Goal: Task Accomplishment & Management: Manage account settings

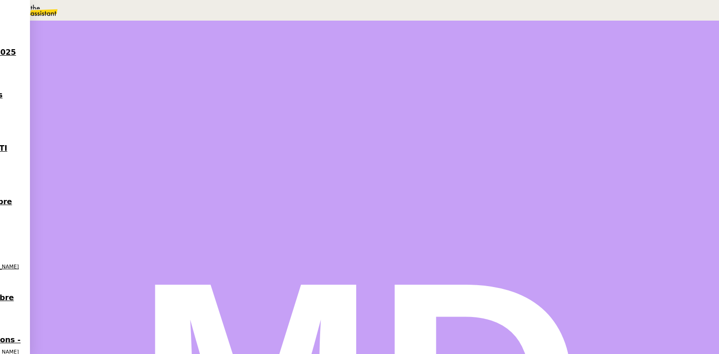
scroll to position [37, 0]
click at [369, 73] on icon at bounding box center [372, 73] width 6 height 6
type input "T"
click at [543, 190] on span "Sauver" at bounding box center [533, 186] width 20 height 7
click at [134, 172] on div at bounding box center [125, 172] width 19 height 0
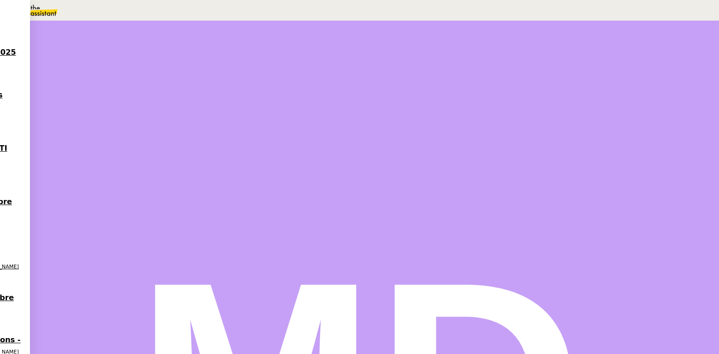
click at [349, 159] on div "T" at bounding box center [232, 146] width 233 height 24
type input "T"
type input "0 '"
type input "1 ""
type input "T"
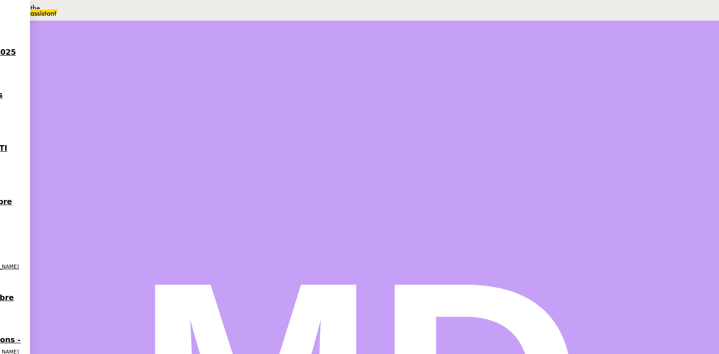
type input "0 '"
type input "1 ""
click at [529, 65] on input "T" at bounding box center [560, 61] width 81 height 8
type input "Tran"
type input "2 ""
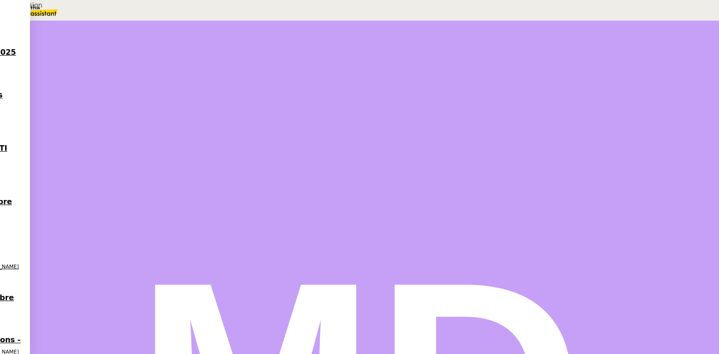
type input "Transmission"
type input "3 ""
type input "Transmission d'information"
type input "4 ""
type input "Transmission d'informations"
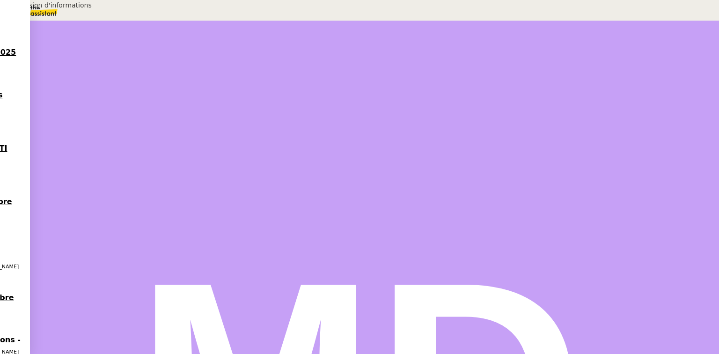
type input "5 ""
type input "Transmission d'informations"
click at [543, 190] on span "Sauver" at bounding box center [533, 186] width 20 height 7
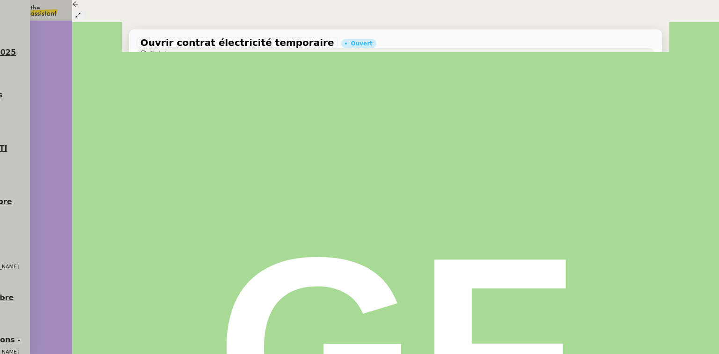
scroll to position [262, 0]
click at [49, 164] on div at bounding box center [359, 177] width 719 height 354
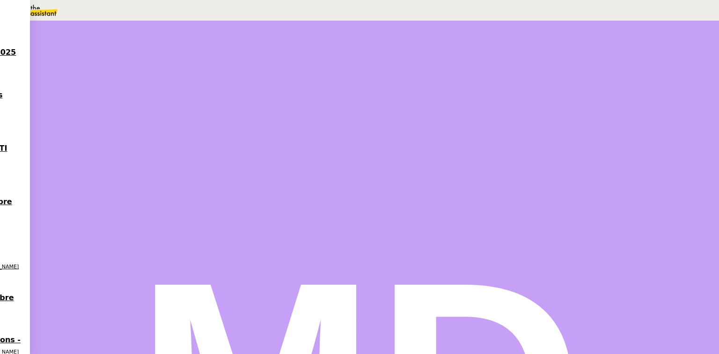
scroll to position [337, 0]
click at [150, 294] on span "Répondre" at bounding box center [137, 297] width 28 height 7
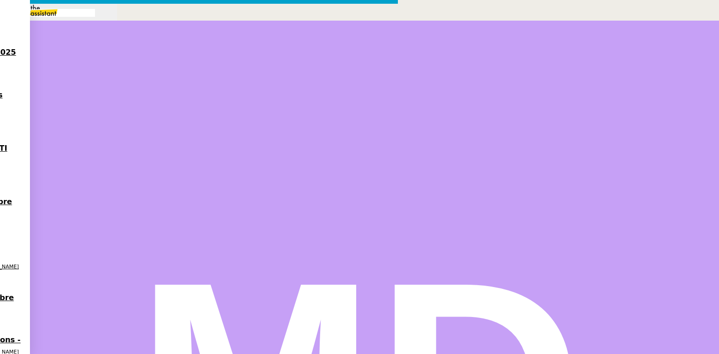
drag, startPoint x: 467, startPoint y: 123, endPoint x: 255, endPoint y: 126, distance: 212.5
click at [255, 126] on nz-layout "Service TA - VOYAGE - PROPOSITION GLOBALE A utiliser dans le cadre de propositi…" at bounding box center [199, 272] width 398 height 536
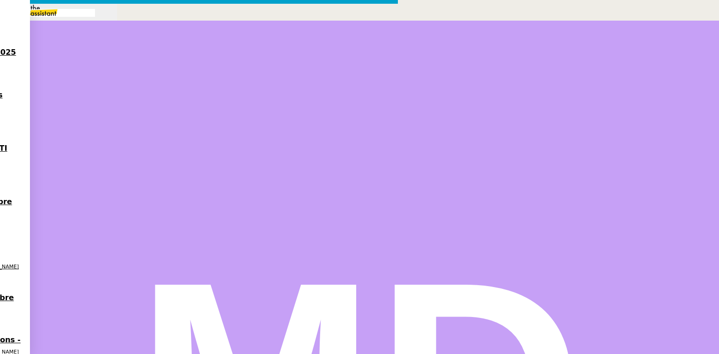
click at [320, 305] on nz-modal-container "Service TA - VOYAGE - PROPOSITION GLOBALE A utiliser dans le cadre de propositi…" at bounding box center [359, 270] width 719 height 540
click at [153, 209] on div at bounding box center [134, 209] width 37 height 0
click at [147, 212] on icon at bounding box center [143, 208] width 7 height 7
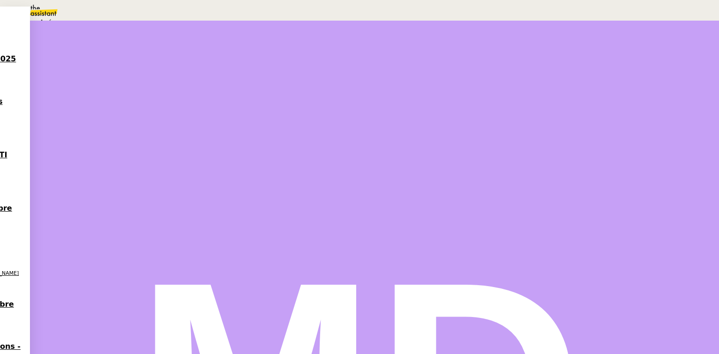
click at [61, 48] on span "En attente" at bounding box center [41, 44] width 39 height 7
click at [533, 87] on link "Dans 2 jours ouvrés" at bounding box center [552, 82] width 65 height 7
type input "07:00"
click at [542, 193] on div "7" at bounding box center [535, 187] width 11 height 11
click at [543, 240] on span "Sauver" at bounding box center [533, 236] width 20 height 7
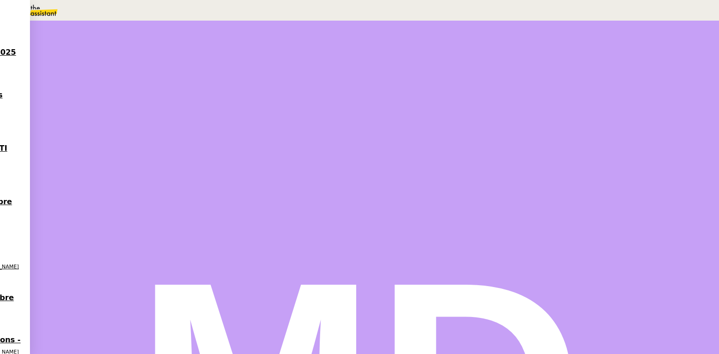
scroll to position [12, 0]
click at [302, 50] on ul "Terminé Aucune action supplémentaire n'est nécessaire. En attente En attente d'…" at bounding box center [151, 51] width 302 height 88
click at [52, 26] on span "Terminé" at bounding box center [36, 22] width 29 height 7
drag, startPoint x: 694, startPoint y: 344, endPoint x: 521, endPoint y: 307, distance: 176.1
click at [543, 92] on span "Sauver" at bounding box center [533, 88] width 20 height 7
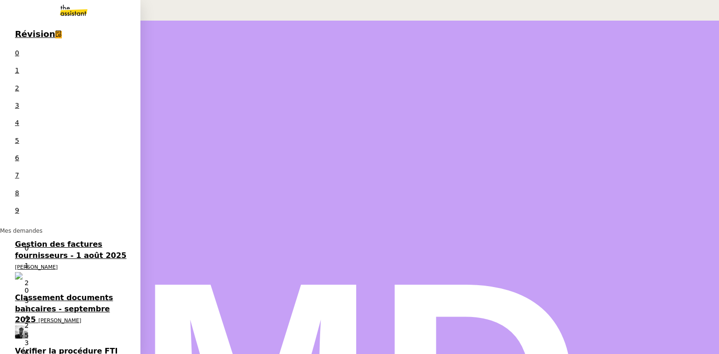
click at [39, 293] on span "Classement documents bancaires - septembre 2025" at bounding box center [64, 308] width 98 height 31
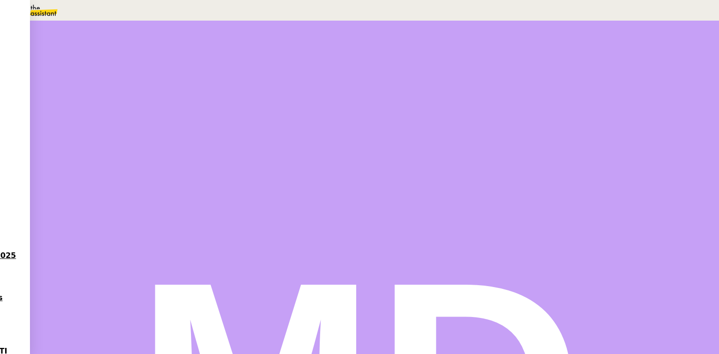
click at [138, 150] on icon at bounding box center [134, 145] width 7 height 7
click at [129, 149] on icon at bounding box center [124, 145] width 7 height 7
drag, startPoint x: 464, startPoint y: 161, endPoint x: 476, endPoint y: 157, distance: 11.8
click at [138, 149] on icon at bounding box center [134, 145] width 7 height 7
click at [153, 147] on div at bounding box center [134, 147] width 37 height 0
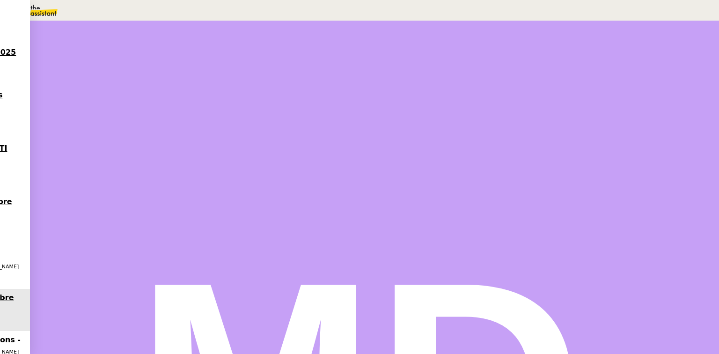
drag, startPoint x: 477, startPoint y: 167, endPoint x: 416, endPoint y: 180, distance: 62.2
click at [153, 147] on button at bounding box center [143, 147] width 19 height 0
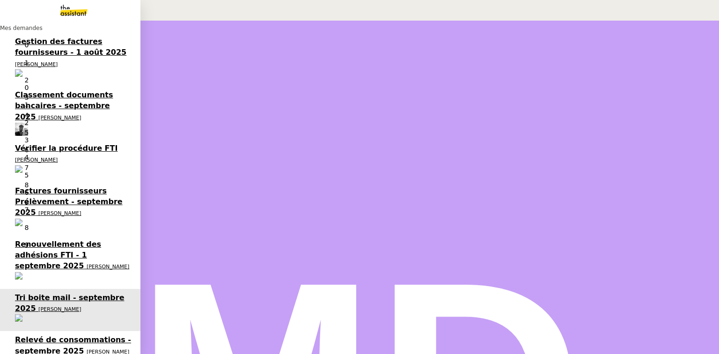
type input "Gestion boite email"
type input "178 '"
type input "43 ""
type input "Gestion boite email"
type input "178 '"
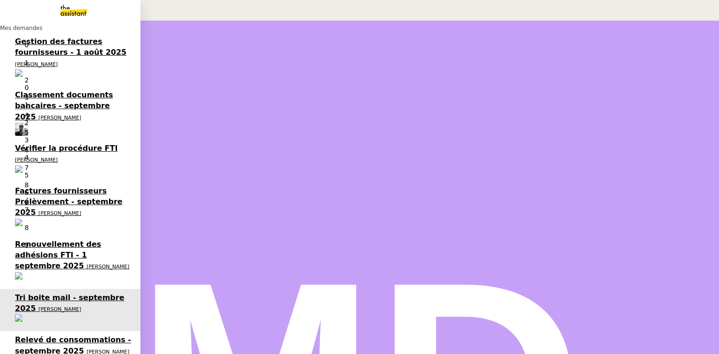
type input "43 ""
click at [47, 139] on link "Vérifier la procédure FTI [PERSON_NAME] 0 1 2 3 4 5 6 7 8 9" at bounding box center [70, 160] width 140 height 43
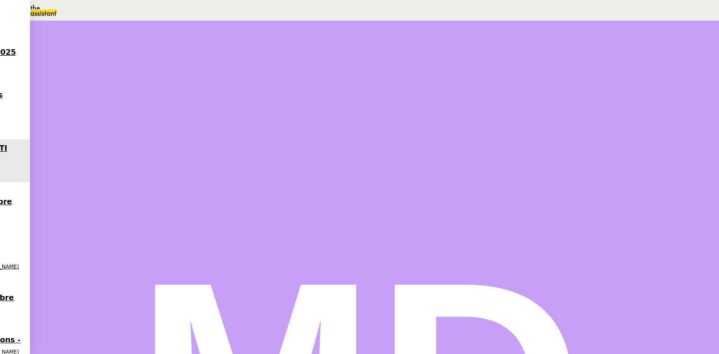
scroll to position [349, 0]
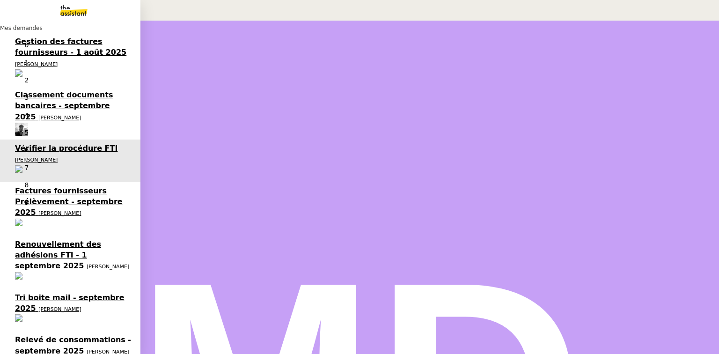
click at [49, 289] on link "Tri boite mail - [DATE] [PERSON_NAME]" at bounding box center [70, 310] width 140 height 43
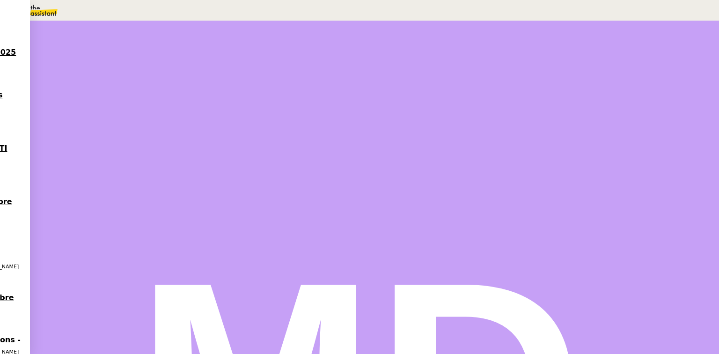
scroll to position [3839, 0]
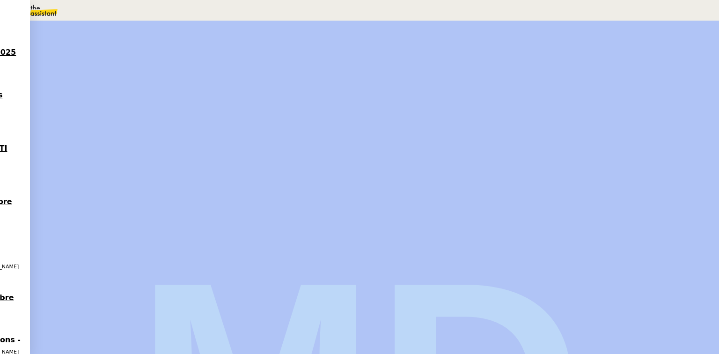
drag, startPoint x: 498, startPoint y: 235, endPoint x: 485, endPoint y: 18, distance: 218.1
click at [0, 0] on nz-layout "Relevé de consommations - [DATE] Ouvert Statut Client [PERSON_NAME] Owner Meyri…" at bounding box center [0, 0] width 0 height 0
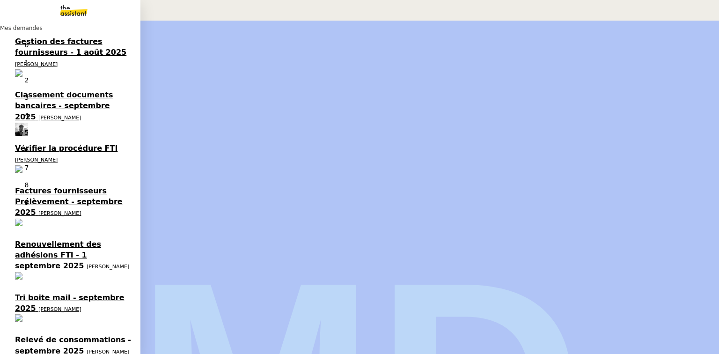
click at [18, 61] on span "[PERSON_NAME]" at bounding box center [36, 64] width 43 height 6
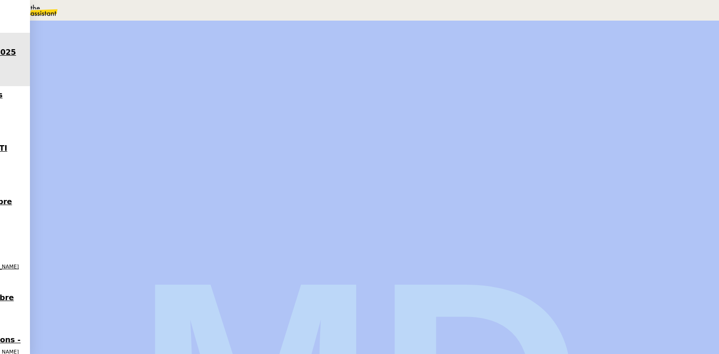
scroll to position [1818, 0]
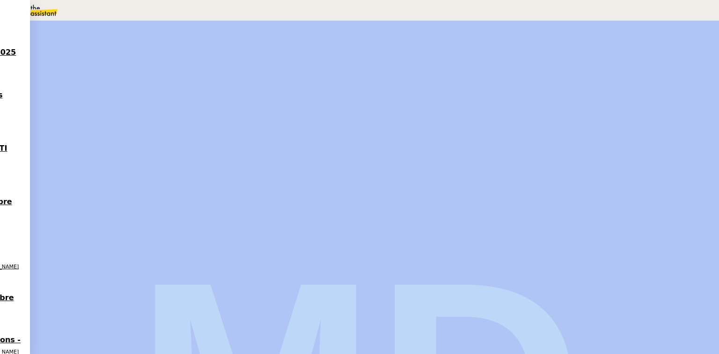
click at [153, 159] on button at bounding box center [134, 159] width 37 height 0
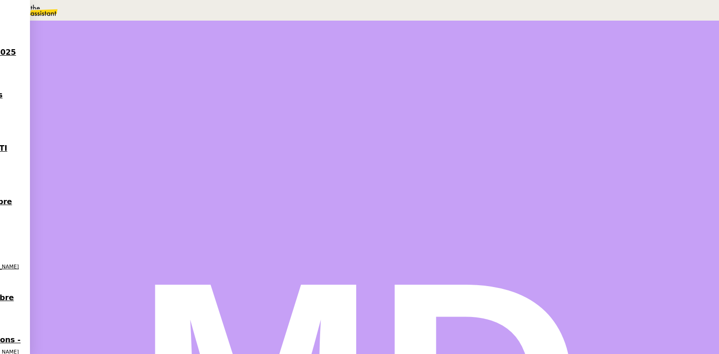
click at [134, 159] on div at bounding box center [125, 159] width 19 height 0
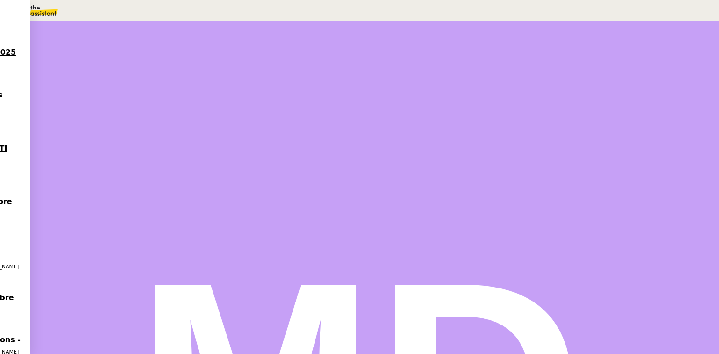
scroll to position [5624, 0]
drag, startPoint x: 174, startPoint y: 208, endPoint x: 131, endPoint y: 133, distance: 86.2
drag, startPoint x: 168, startPoint y: 143, endPoint x: 175, endPoint y: 146, distance: 7.1
copy div "Bonjour, Je vous remercie de nous transmettre par retour d'email les relevés de…"
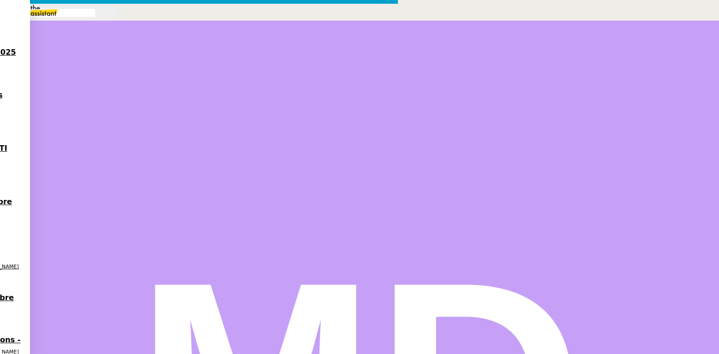
scroll to position [5800, 0]
click at [323, 301] on nz-modal-container "Service TA - VOYAGE - PROPOSITION GLOBALE A utiliser dans le cadre de propositi…" at bounding box center [359, 293] width 719 height 586
drag, startPoint x: 323, startPoint y: 301, endPoint x: 386, endPoint y: 231, distance: 94.1
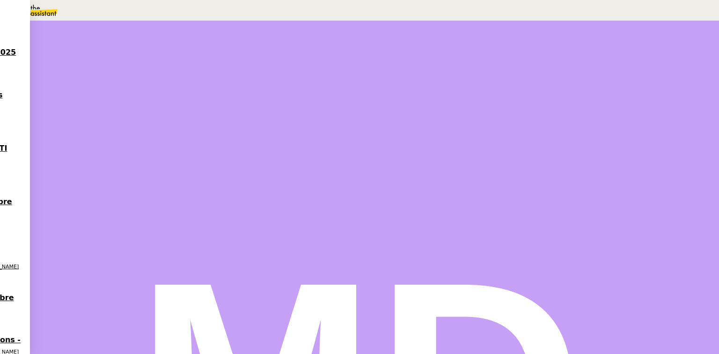
scroll to position [5793, 0]
click at [243, 180] on li "Le 05 du mois , se connecter à ce TABLEAU et ce TABLEAU et aller dans l'onglet …" at bounding box center [131, 176] width 225 height 33
click at [165, 168] on strong "TABLEAU" at bounding box center [148, 164] width 33 height 7
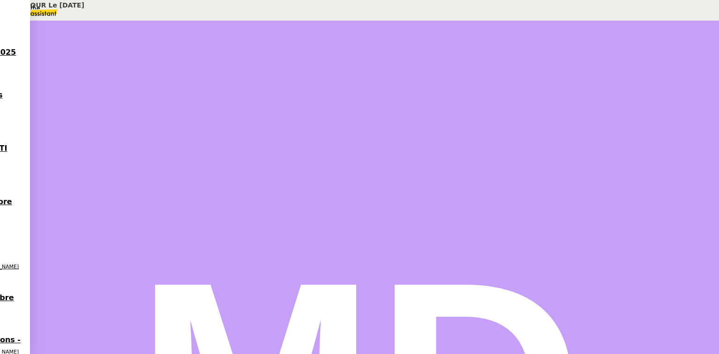
click at [549, 234] on nz-modal-container "MISE À JOUR Le [DATE] Contexte : Nous devons récupérer les relevés de consommat…" at bounding box center [359, 295] width 719 height 590
drag, startPoint x: 174, startPoint y: 273, endPoint x: 130, endPoint y: 200, distance: 85.2
copy div "Bonjour, Je vous remercie de nous transmettre par retour d'email les relevés de…"
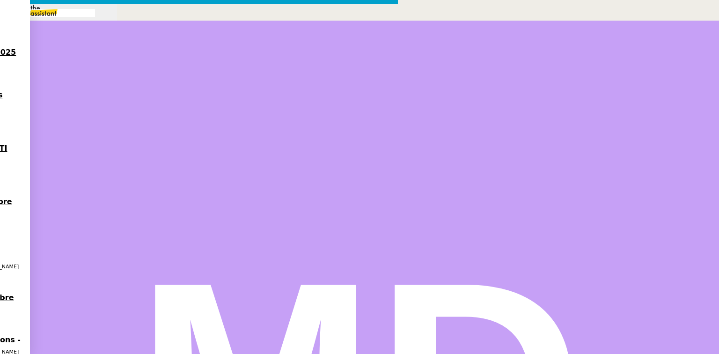
scroll to position [6087, 0]
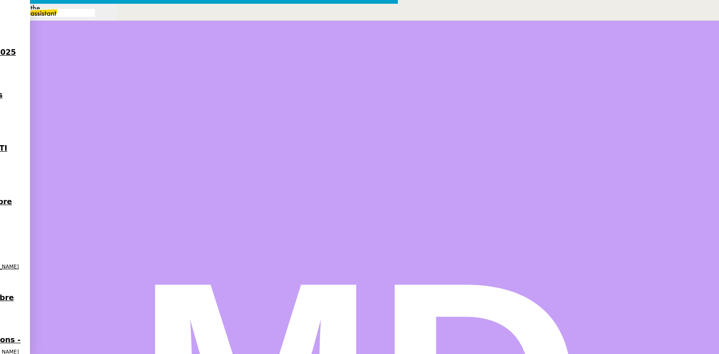
click at [329, 305] on nz-modal-container "Service TA - VOYAGE - PROPOSITION GLOBALE A utiliser dans le cadre de propositi…" at bounding box center [359, 287] width 719 height 575
drag, startPoint x: 664, startPoint y: 175, endPoint x: 519, endPoint y: 133, distance: 151.4
drag, startPoint x: 513, startPoint y: 130, endPoint x: 665, endPoint y: 171, distance: 157.1
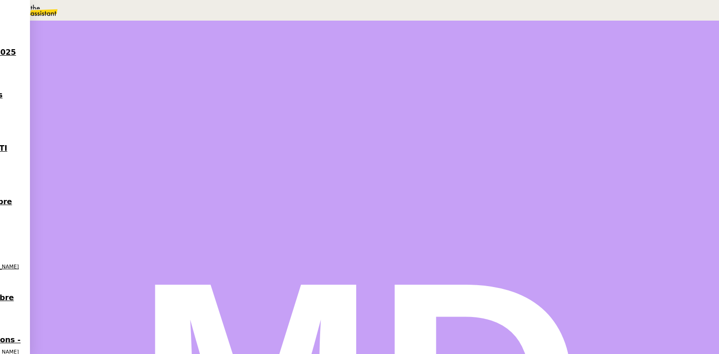
copy div "21/08 : [PERSON_NAME] et DOMAINE CONTI mais les gens sont en CP, je laisse ouve…"
click at [429, 109] on span "Commentaire" at bounding box center [447, 112] width 37 height 7
click at [534, 77] on div at bounding box center [615, 82] width 191 height 11
drag, startPoint x: 514, startPoint y: 67, endPoint x: 526, endPoint y: 70, distance: 12.0
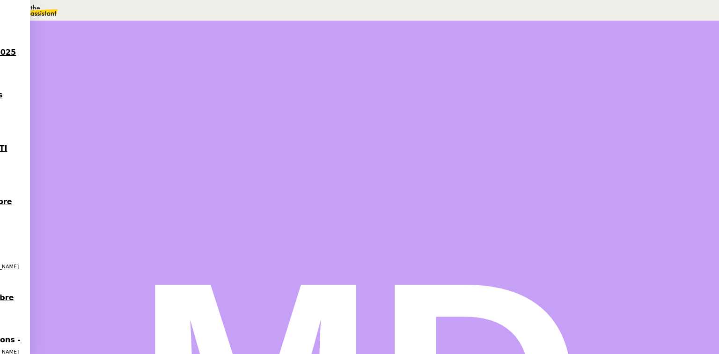
click at [520, 69] on div "21/08 : [PERSON_NAME] et DOMAINE CONTI mais les gens sont en CP, je laisse ouve…" at bounding box center [616, 129] width 206 height 168
drag, startPoint x: 531, startPoint y: 71, endPoint x: 498, endPoint y: 68, distance: 33.3
drag, startPoint x: 641, startPoint y: 95, endPoint x: 652, endPoint y: 87, distance: 14.0
click at [652, 105] on li "[PERSON_NAME] et DOMAINE CONTI mais les gens sont en CP, je laisse ouvert le ti…" at bounding box center [625, 116] width 172 height 22
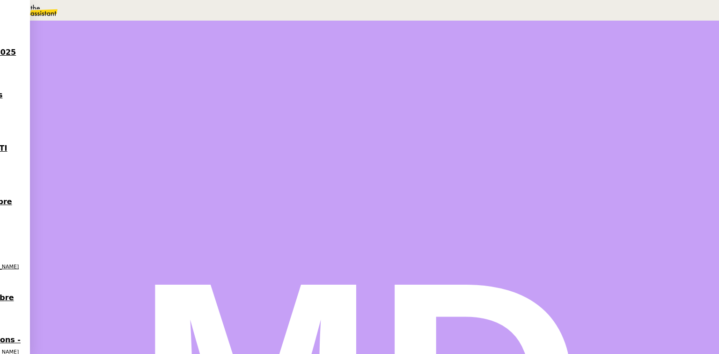
click at [668, 127] on li "[PERSON_NAME] DA CONCEICAO : 1e relance pour savoir si on ajoute les relevés de…" at bounding box center [625, 143] width 172 height 33
click at [543, 249] on span "Sauver" at bounding box center [533, 245] width 20 height 7
click at [153, 159] on div at bounding box center [134, 159] width 37 height 0
click at [147, 161] on icon at bounding box center [143, 157] width 7 height 7
click at [146, 49] on span "Statut" at bounding box center [137, 52] width 17 height 7
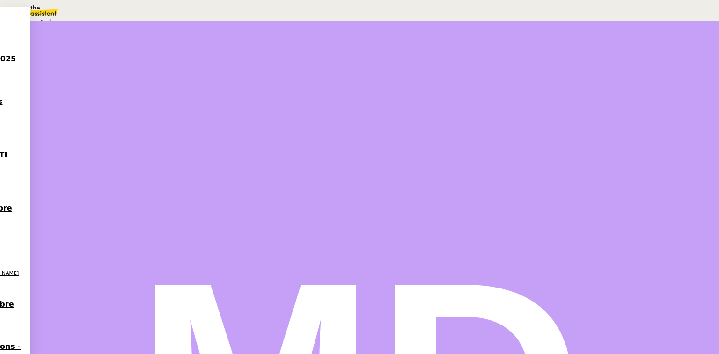
click at [61, 48] on span "En attente" at bounding box center [41, 44] width 39 height 7
click at [554, 87] on link "Dans 2 jours ouvrés" at bounding box center [552, 82] width 65 height 7
type input "07:00"
click at [563, 146] on div "11" at bounding box center [559, 140] width 8 height 11
click at [543, 240] on span "Sauver" at bounding box center [533, 236] width 20 height 7
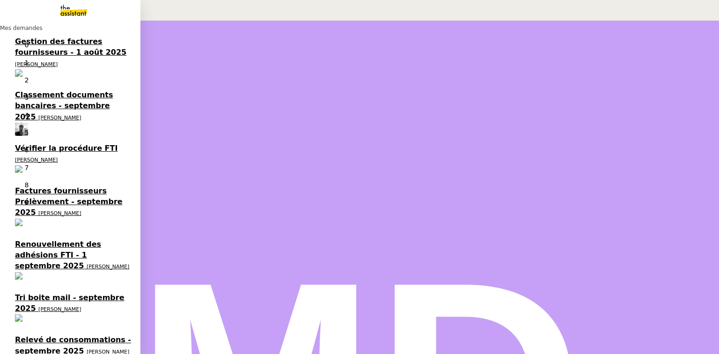
click at [24, 331] on link "Relevé de consommations - [DATE] [PERSON_NAME]" at bounding box center [70, 352] width 140 height 43
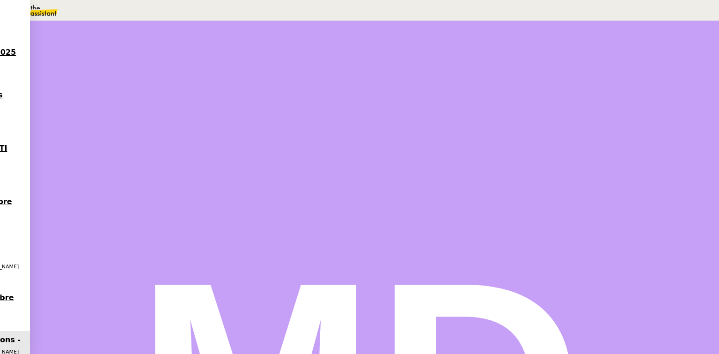
click at [375, 110] on span "Tâche" at bounding box center [383, 112] width 17 height 7
type input "R"
click at [543, 190] on span "Sauver" at bounding box center [533, 186] width 20 height 7
drag, startPoint x: 458, startPoint y: 172, endPoint x: 448, endPoint y: 168, distance: 9.9
click at [129, 161] on icon at bounding box center [124, 157] width 7 height 7
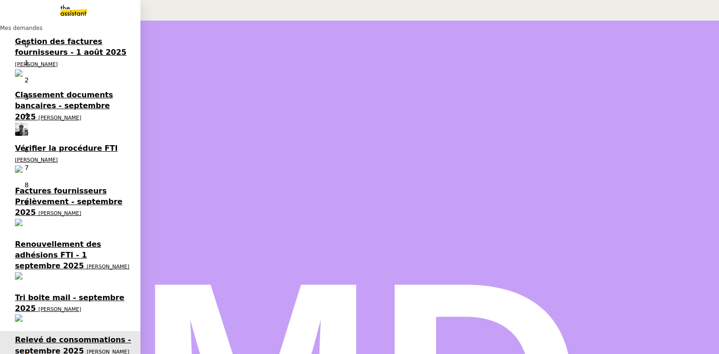
click at [55, 210] on span "[PERSON_NAME]" at bounding box center [59, 213] width 43 height 6
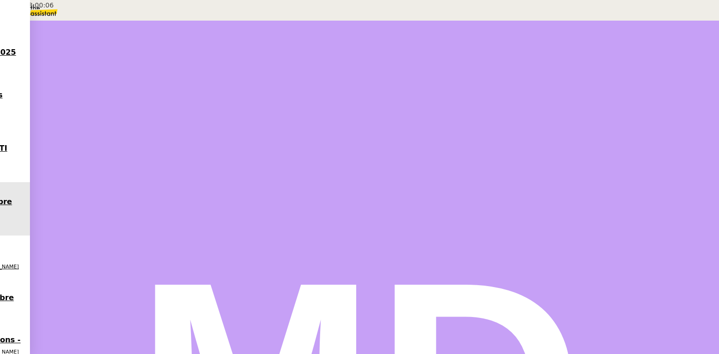
scroll to position [141, 0]
click at [202, 183] on nz-modal-container "Mise à jour le [DATE] Contexte : Le client souhaite que nous fassions le rappro…" at bounding box center [359, 340] width 719 height 681
click at [61, 48] on span "En attente" at bounding box center [41, 44] width 39 height 7
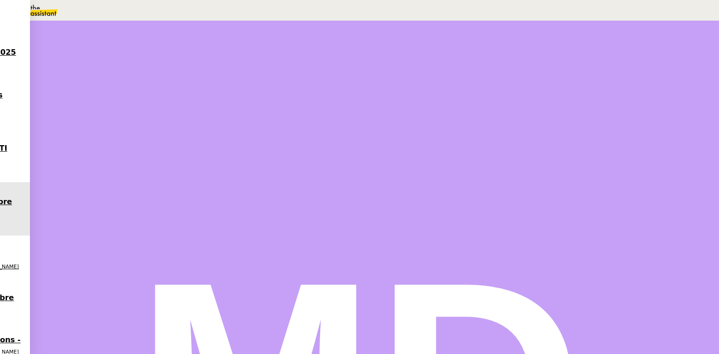
click at [533, 87] on link "Dans 2 jours ouvrés" at bounding box center [552, 82] width 65 height 7
type input "07:00"
click at [542, 146] on div "9" at bounding box center [535, 140] width 11 height 11
click at [546, 241] on button "Sauver" at bounding box center [532, 237] width 25 height 8
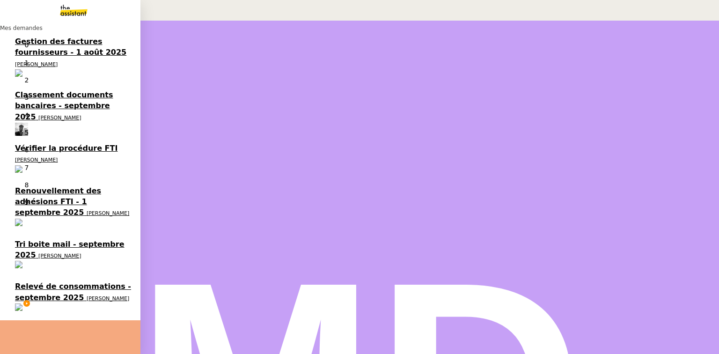
click at [58, 186] on span "Renouvellement des adhésions FTI - 1 septembre 2025" at bounding box center [58, 201] width 86 height 31
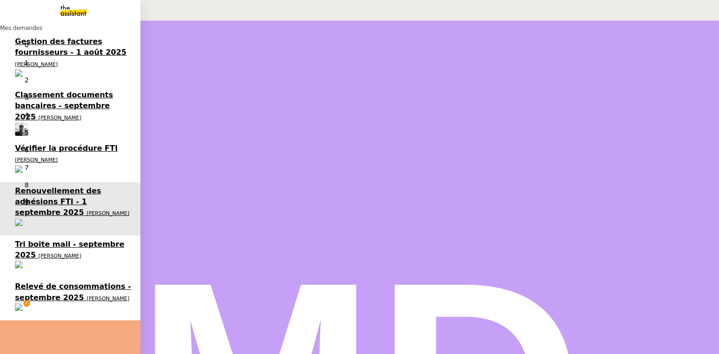
click at [59, 144] on span "Vérifier la procédure FTI" at bounding box center [66, 148] width 103 height 9
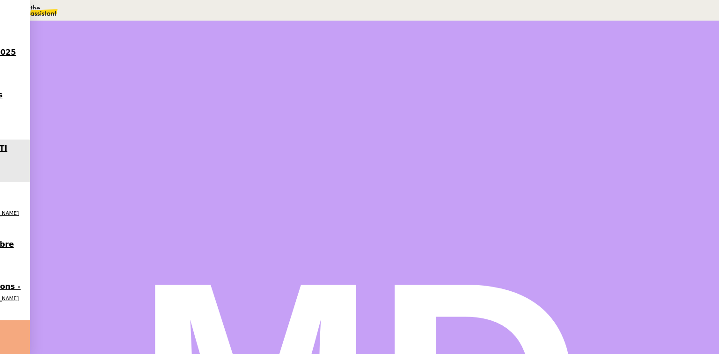
scroll to position [187, 0]
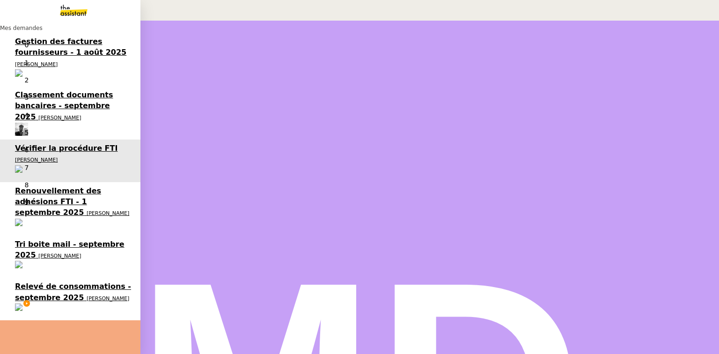
click at [29, 186] on span "Renouvellement des adhésions FTI - 1 septembre 2025" at bounding box center [58, 201] width 86 height 31
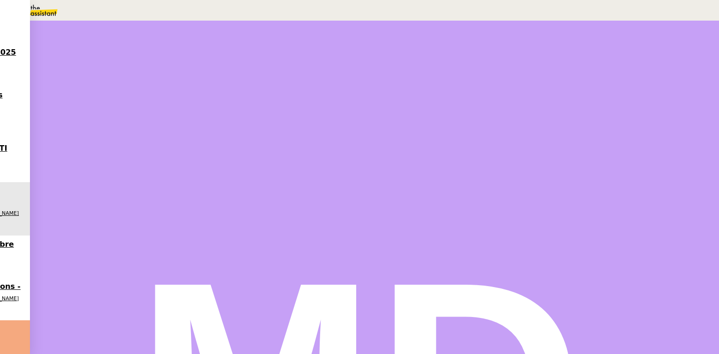
scroll to position [217, 0]
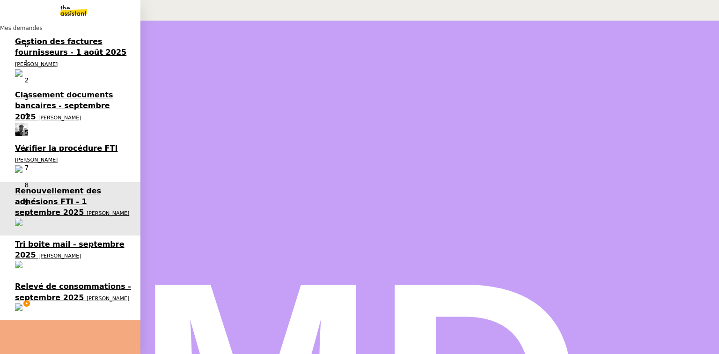
click at [60, 282] on span "Relevé de consommations - septembre 2025" at bounding box center [73, 292] width 116 height 20
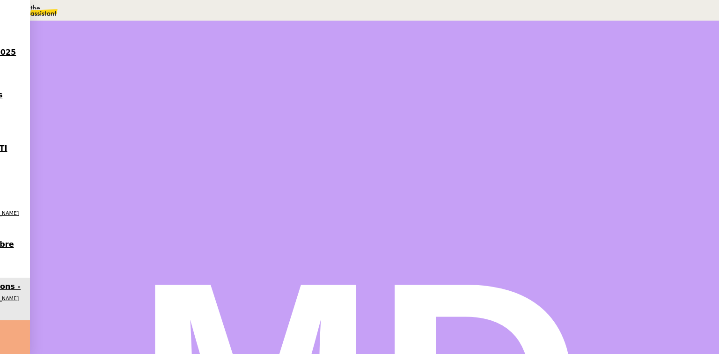
click at [126, 139] on span "R" at bounding box center [123, 135] width 5 height 8
click at [553, 65] on input "R" at bounding box center [560, 61] width 81 height 8
type input "Rel"
type input "51 ""
type input "Relevés de co"
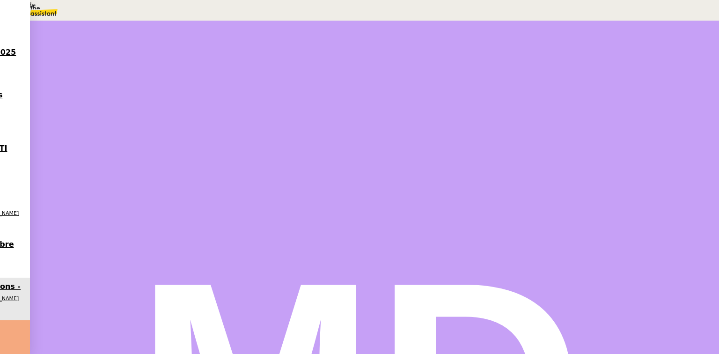
type input "52 ""
type input "Relevés de consommations"
type input "54 ""
type input "Relevés de consommations"
click at [543, 190] on span "Sauver" at bounding box center [533, 186] width 20 height 7
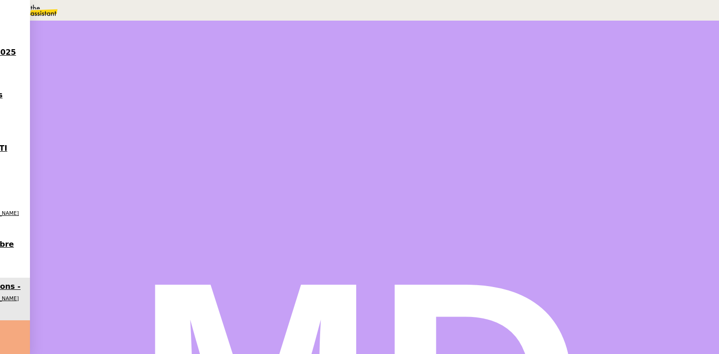
click at [189, 203] on nz-modal-container "MISE À JOUR Le [DATE] Contexte : Nous devons récupérer les relevés de consommat…" at bounding box center [359, 295] width 719 height 590
click at [153, 159] on div at bounding box center [134, 159] width 37 height 0
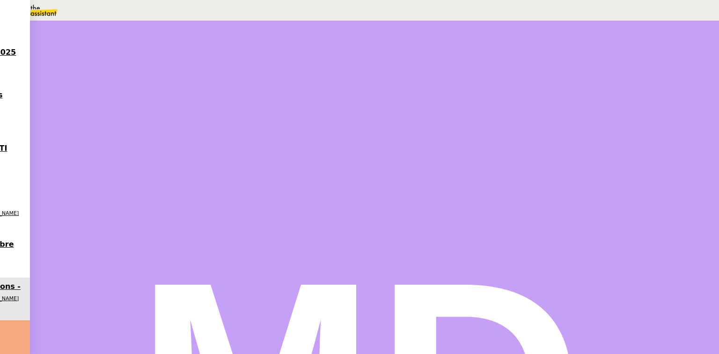
click at [153, 159] on button at bounding box center [143, 159] width 19 height 0
click at [61, 48] on span "En attente" at bounding box center [41, 44] width 39 height 7
click at [549, 87] on link "Dans 2 jours ouvrés" at bounding box center [552, 82] width 65 height 7
drag, startPoint x: 534, startPoint y: 168, endPoint x: 531, endPoint y: 186, distance: 18.5
click at [529, 146] on div "8" at bounding box center [525, 140] width 8 height 11
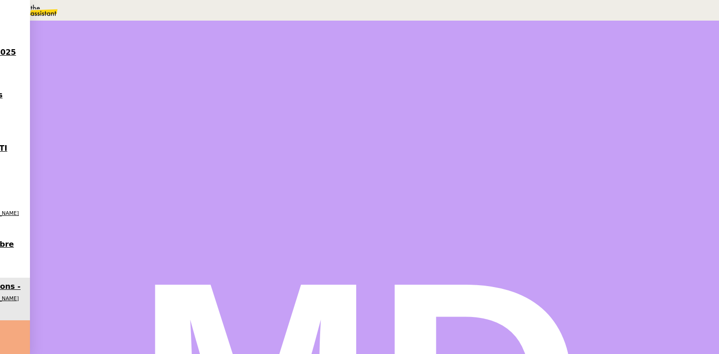
drag, startPoint x: 535, startPoint y: 256, endPoint x: 523, endPoint y: 259, distance: 12.4
click at [523, 215] on div "à 07:00" at bounding box center [615, 204] width 191 height 22
type input "19:00"
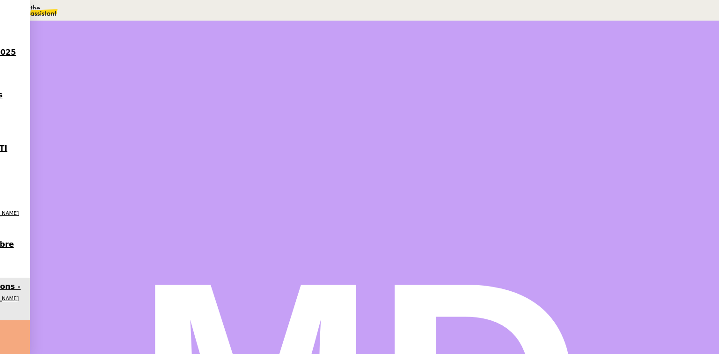
click at [543, 240] on span "Sauver" at bounding box center [533, 236] width 20 height 7
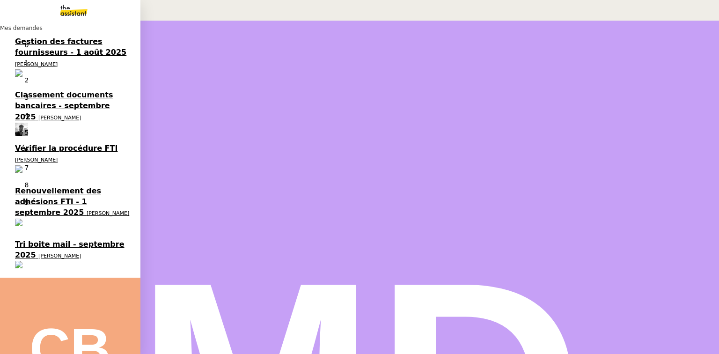
click at [49, 90] on span "Classement documents bancaires - septembre 2025" at bounding box center [64, 105] width 98 height 31
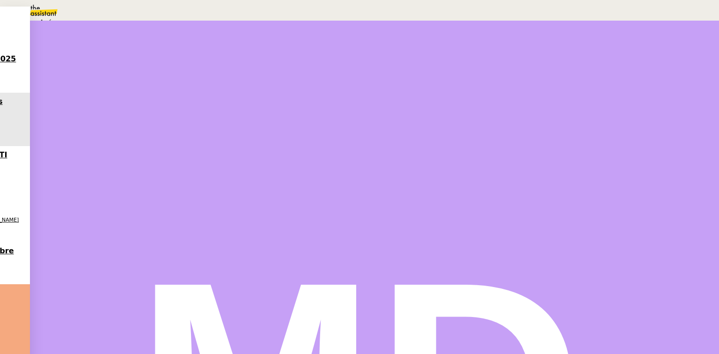
click at [61, 48] on span "En attente" at bounding box center [41, 44] width 39 height 7
click at [526, 87] on link "Dans 2 jours ouvrés" at bounding box center [552, 82] width 65 height 7
type input "07:00"
drag, startPoint x: 554, startPoint y: 159, endPoint x: 556, endPoint y: 176, distance: 17.4
click at [542, 146] on td "9" at bounding box center [536, 140] width 12 height 12
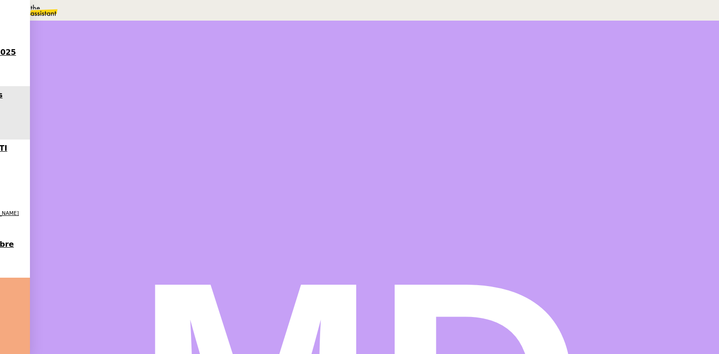
click at [687, 247] on div "Fermer Sauver" at bounding box center [616, 231] width 206 height 32
drag, startPoint x: 687, startPoint y: 339, endPoint x: 678, endPoint y: 338, distance: 8.9
click at [543, 240] on span "Sauver" at bounding box center [533, 236] width 20 height 7
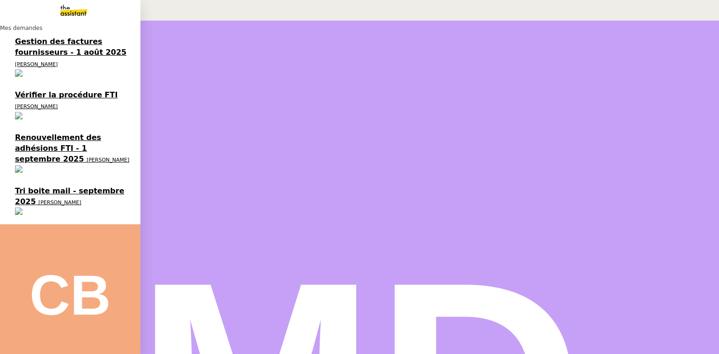
click at [21, 47] on span "Gestion des factures fournisseurs - 1 août 2025" at bounding box center [70, 47] width 111 height 20
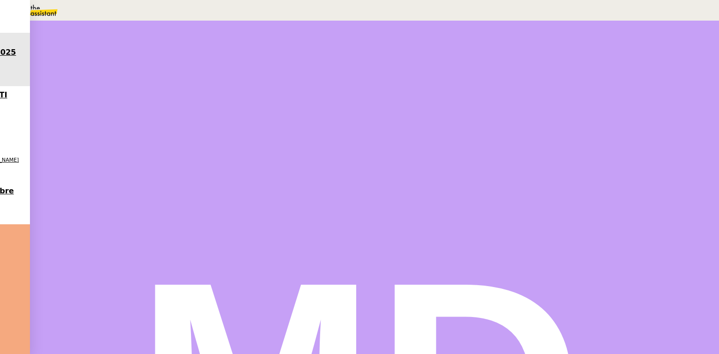
drag, startPoint x: 462, startPoint y: 184, endPoint x: 463, endPoint y: 178, distance: 6.1
click at [349, 183] on div "Traitement des informations 4 min false par [PERSON_NAME] il y a 10 heures" at bounding box center [232, 164] width 233 height 84
click at [153, 159] on button at bounding box center [134, 159] width 37 height 0
click at [134, 159] on div at bounding box center [125, 159] width 19 height 0
click at [343, 267] on div "Du coup ces factures devraient ressortir dans la procédure "factures fournisseu…" at bounding box center [232, 283] width 222 height 33
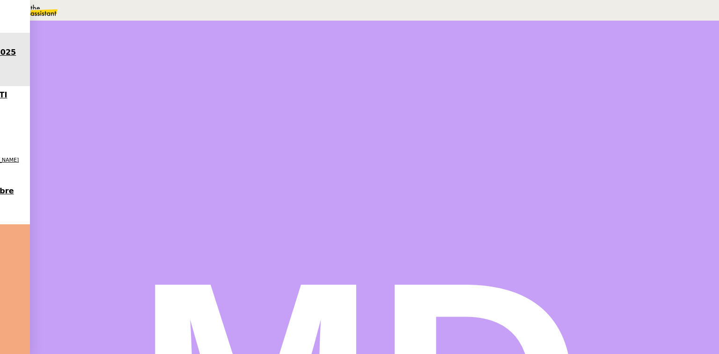
click at [602, 120] on div "Du coup ces factures devraient ressortir dans la procédure "factures fournisseu…" at bounding box center [615, 136] width 191 height 33
click at [543, 226] on span "Sauver" at bounding box center [533, 222] width 20 height 7
click at [343, 267] on div "Du coup ces factures devraient ressortir dans la procédure "factures fournisseu…" at bounding box center [232, 289] width 222 height 44
click at [703, 120] on div "Du coup ces factures devraient ressortir dans la procédure "factures fournisseu…" at bounding box center [615, 142] width 191 height 44
click at [542, 77] on div "Coucou @Coralie, de ce que je vois de l'historique les factures KRAAFT sont mal…" at bounding box center [615, 99] width 191 height 44
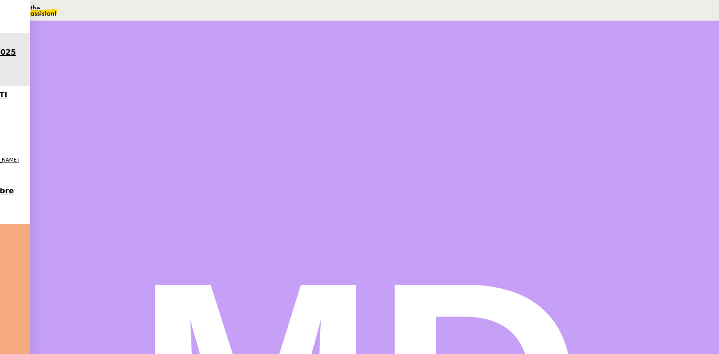
drag, startPoint x: 537, startPoint y: 71, endPoint x: 495, endPoint y: 73, distance: 42.2
drag, startPoint x: 688, startPoint y: 336, endPoint x: 686, endPoint y: 343, distance: 6.8
click at [546, 248] on button "Sauver" at bounding box center [532, 244] width 25 height 8
click at [153, 159] on div at bounding box center [134, 159] width 37 height 0
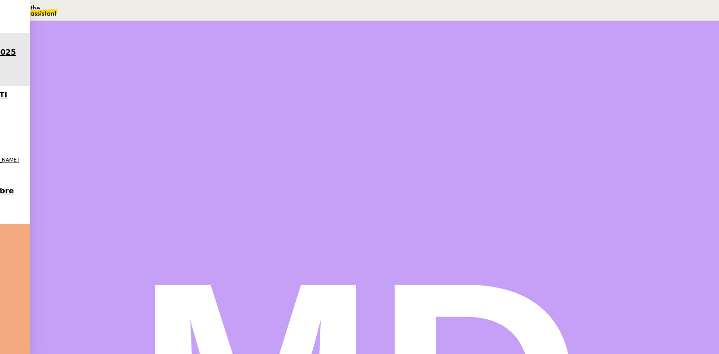
drag, startPoint x: 476, startPoint y: 170, endPoint x: 440, endPoint y: 91, distance: 87.4
click at [147, 161] on icon at bounding box center [143, 157] width 7 height 7
click at [302, 51] on li "En attente En attente d'une réponse d'un client, d'un contact ou d'un tiers." at bounding box center [160, 40] width 283 height 22
click at [417, 62] on span "[PERSON_NAME]" at bounding box center [402, 63] width 52 height 7
drag, startPoint x: 572, startPoint y: 67, endPoint x: 570, endPoint y: 53, distance: 14.2
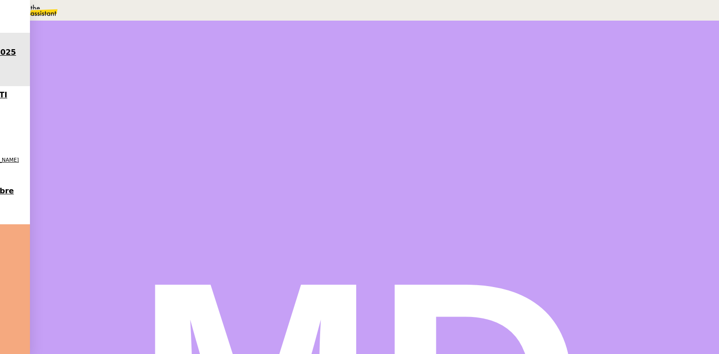
click at [571, 60] on div at bounding box center [616, 52] width 206 height 15
click at [570, 53] on input "text" at bounding box center [572, 55] width 81 height 8
type input "coralie"
click at [567, 124] on div "[PERSON_NAME] [EMAIL_ADDRESS][DOMAIN_NAME] [PERSON_NAME] [EMAIL_ADDRESS][DOMAIN…" at bounding box center [616, 114] width 206 height 138
click at [586, 152] on div "[PERSON_NAME] [EMAIL_ADDRESS][DOMAIN_NAME]" at bounding box center [616, 167] width 182 height 30
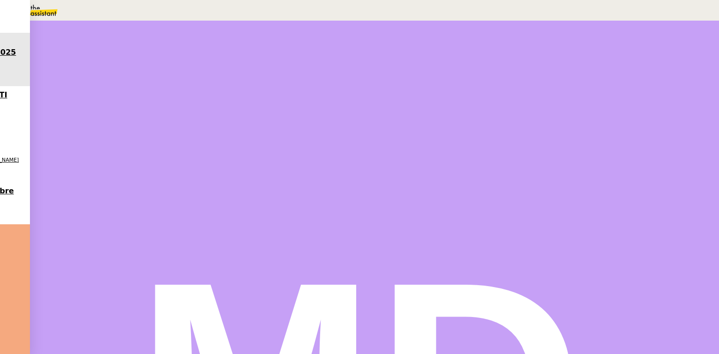
click at [546, 208] on button "Sauver" at bounding box center [532, 204] width 25 height 8
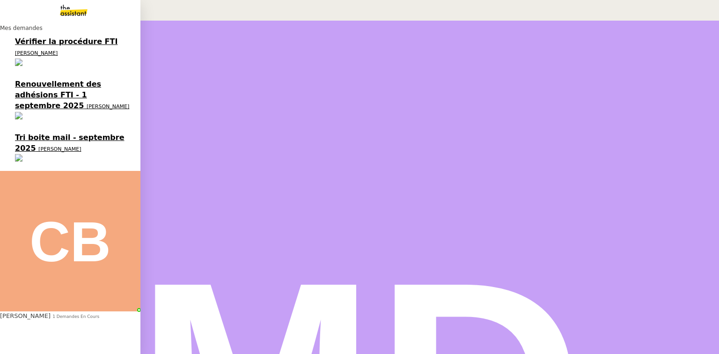
click at [21, 133] on span "Tri boite mail - septembre 2025" at bounding box center [70, 143] width 110 height 20
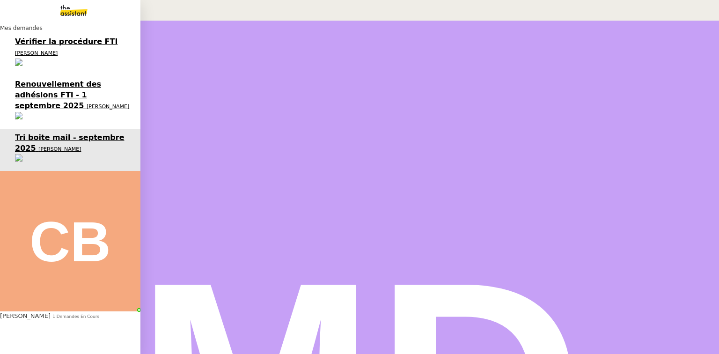
click at [19, 171] on img at bounding box center [70, 241] width 140 height 140
click at [57, 345] on span "[PERSON_NAME]" at bounding box center [36, 348] width 43 height 6
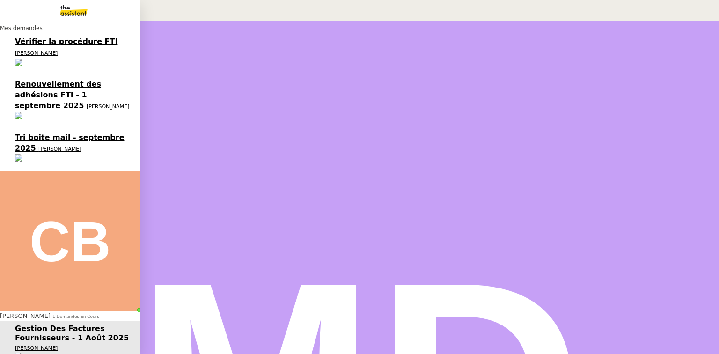
click at [69, 129] on link "Tri boite mail - [DATE] [PERSON_NAME]" at bounding box center [70, 150] width 140 height 43
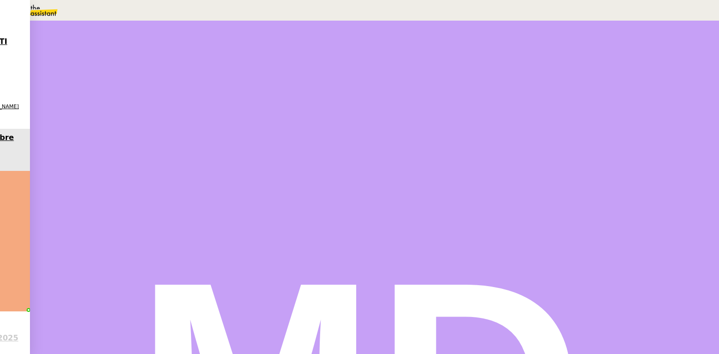
click at [153, 159] on button at bounding box center [134, 159] width 37 height 0
click at [134, 159] on div at bounding box center [125, 159] width 19 height 0
click at [153, 159] on div at bounding box center [134, 159] width 37 height 0
click at [153, 159] on button at bounding box center [143, 159] width 19 height 0
click at [153, 159] on button at bounding box center [134, 159] width 37 height 0
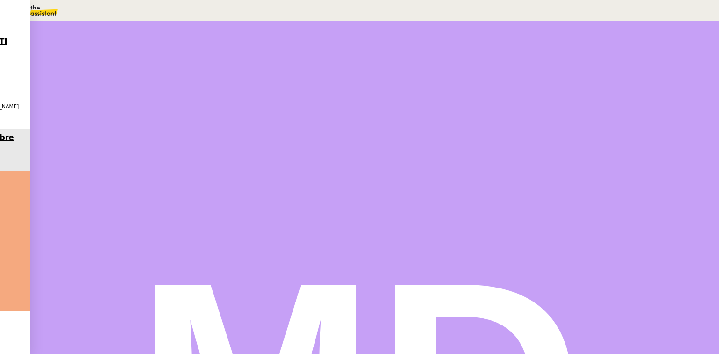
click at [129, 161] on icon at bounding box center [124, 157] width 7 height 7
click at [138, 161] on icon at bounding box center [134, 157] width 7 height 7
click at [147, 161] on icon at bounding box center [143, 157] width 7 height 7
click at [39, 92] on span "Aide" at bounding box center [30, 87] width 16 height 7
click at [526, 61] on textarea at bounding box center [558, 62] width 77 height 2
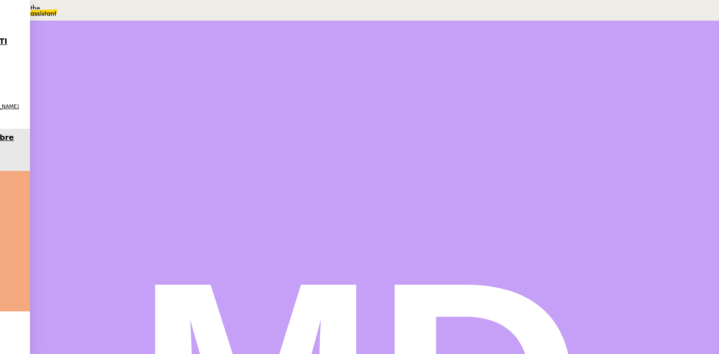
type textarea "pour [PERSON_NAME]"
click at [543, 119] on span "Sauver" at bounding box center [533, 115] width 20 height 7
